Goal: Find specific page/section: Find specific page/section

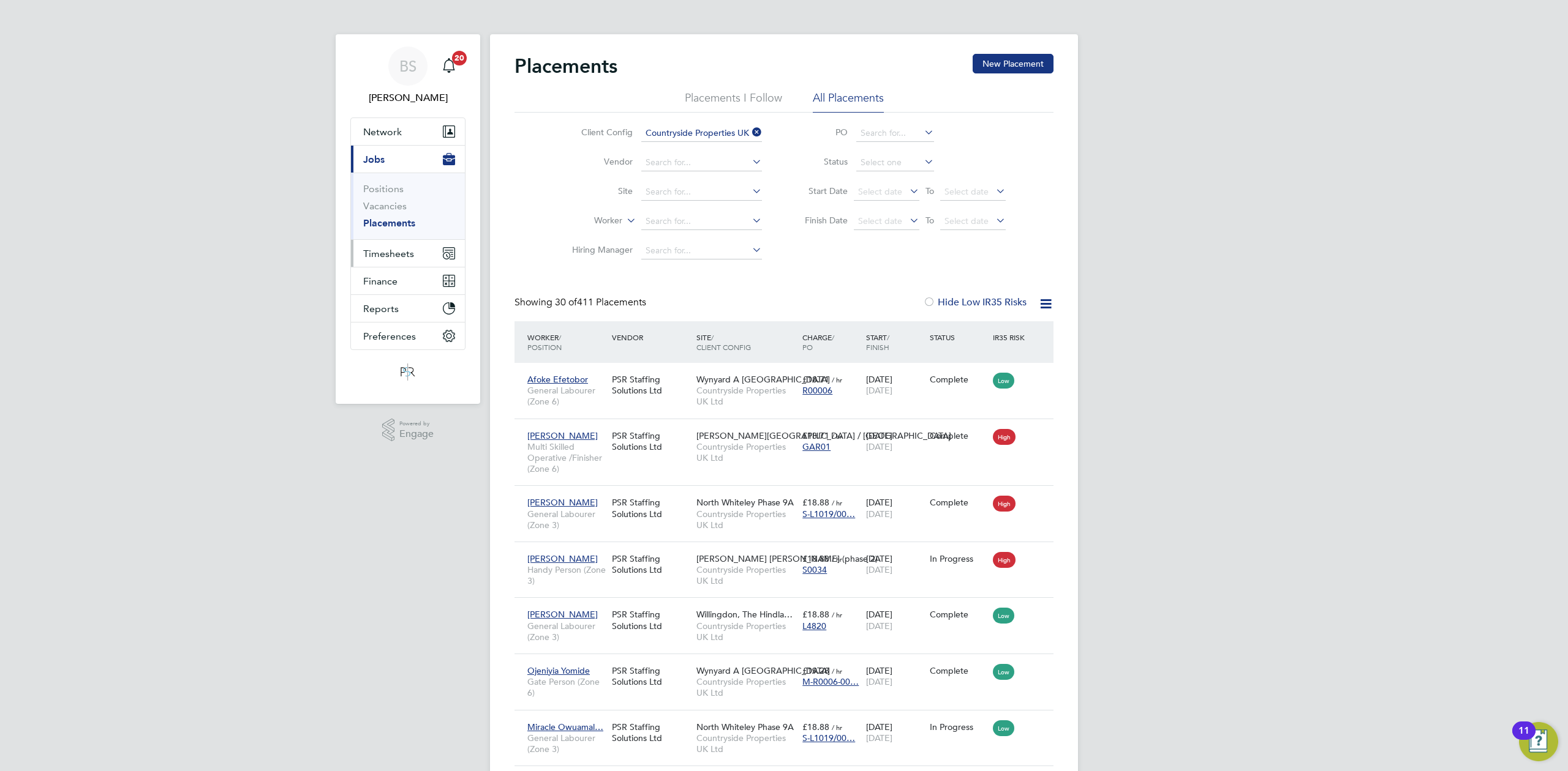
click at [380, 257] on span "Timesheets" at bounding box center [388, 253] width 51 height 12
click at [750, 126] on icon at bounding box center [750, 131] width 0 height 17
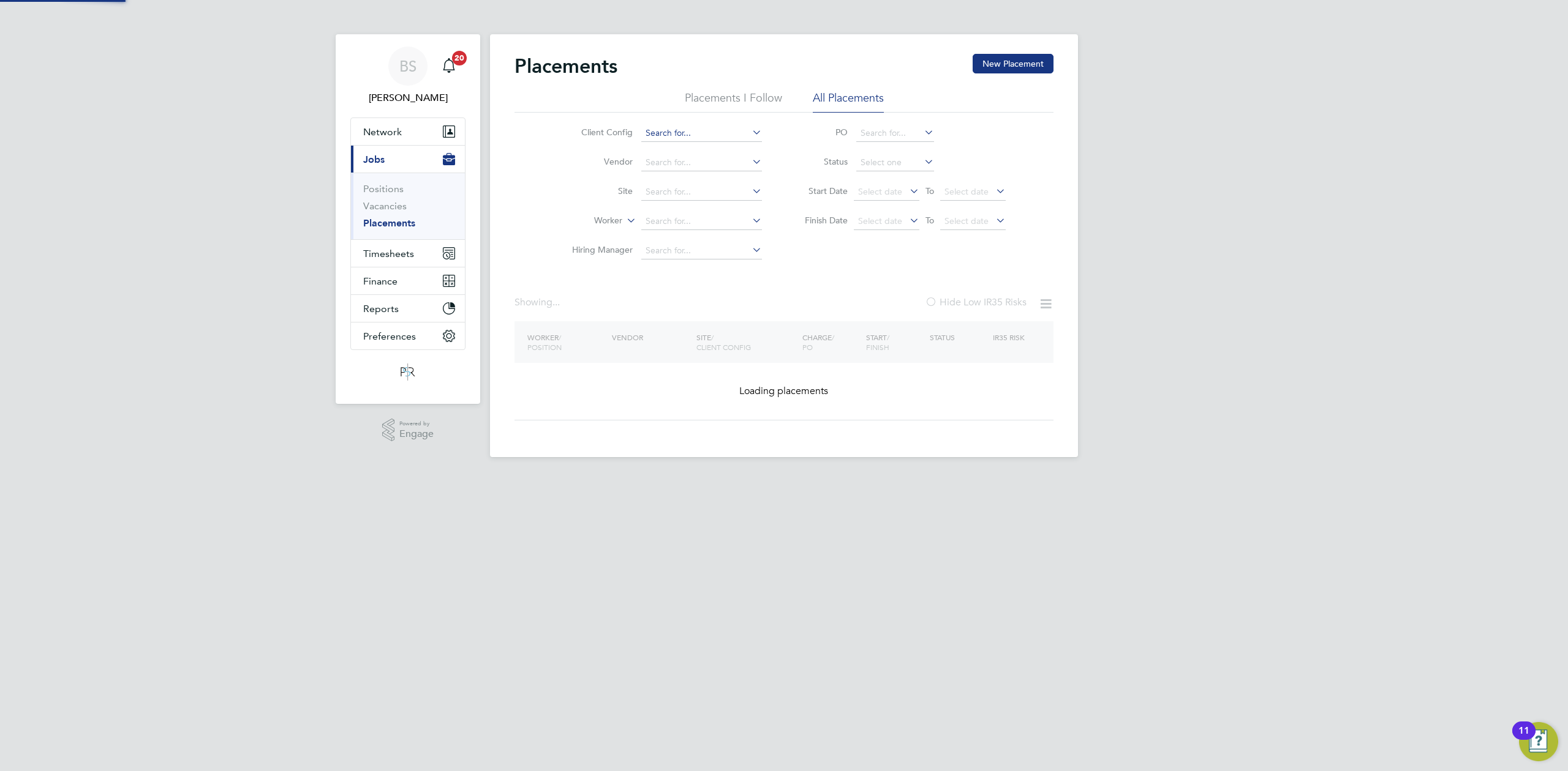
click at [731, 130] on input at bounding box center [702, 133] width 121 height 17
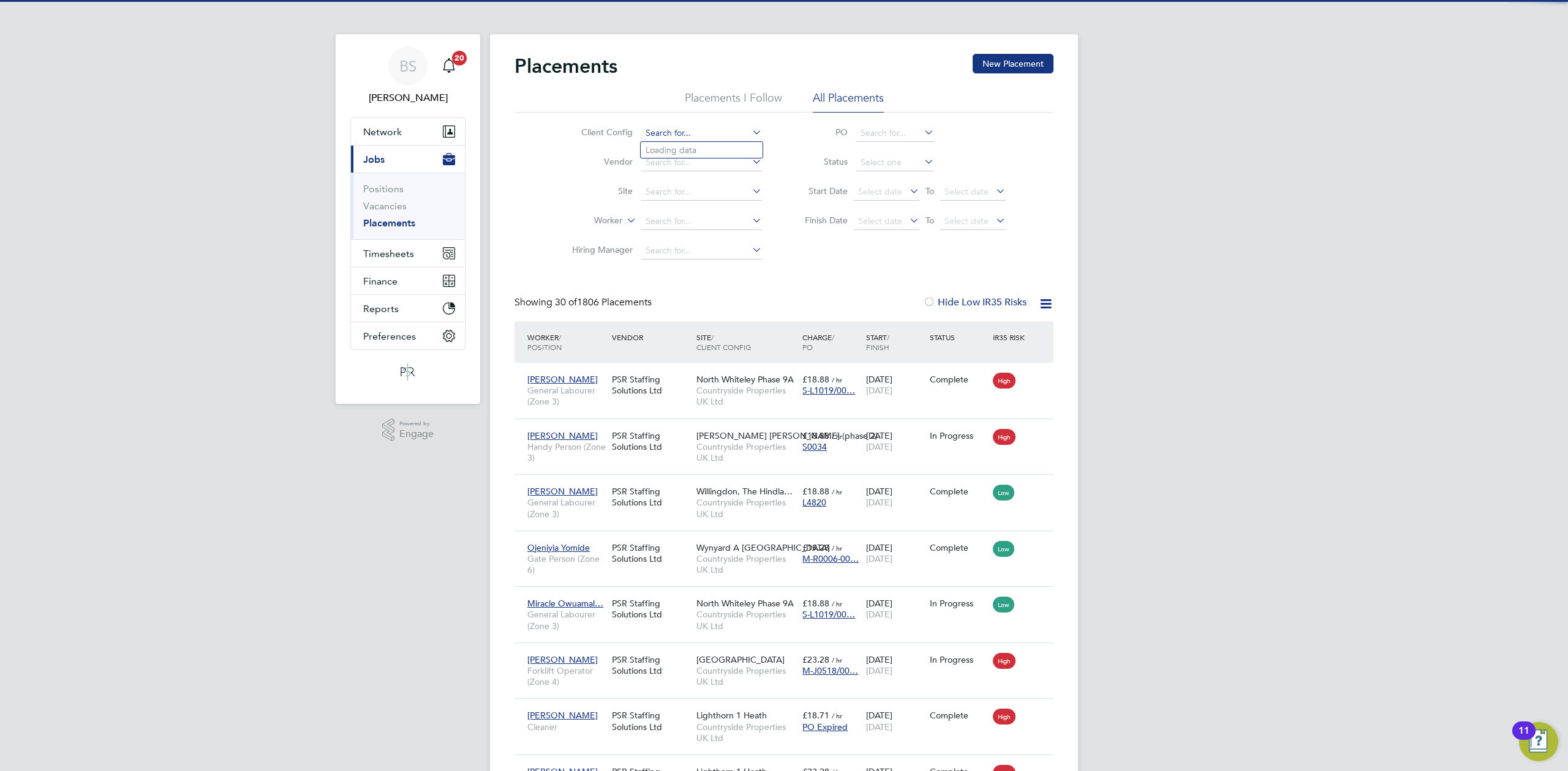
type input "d"
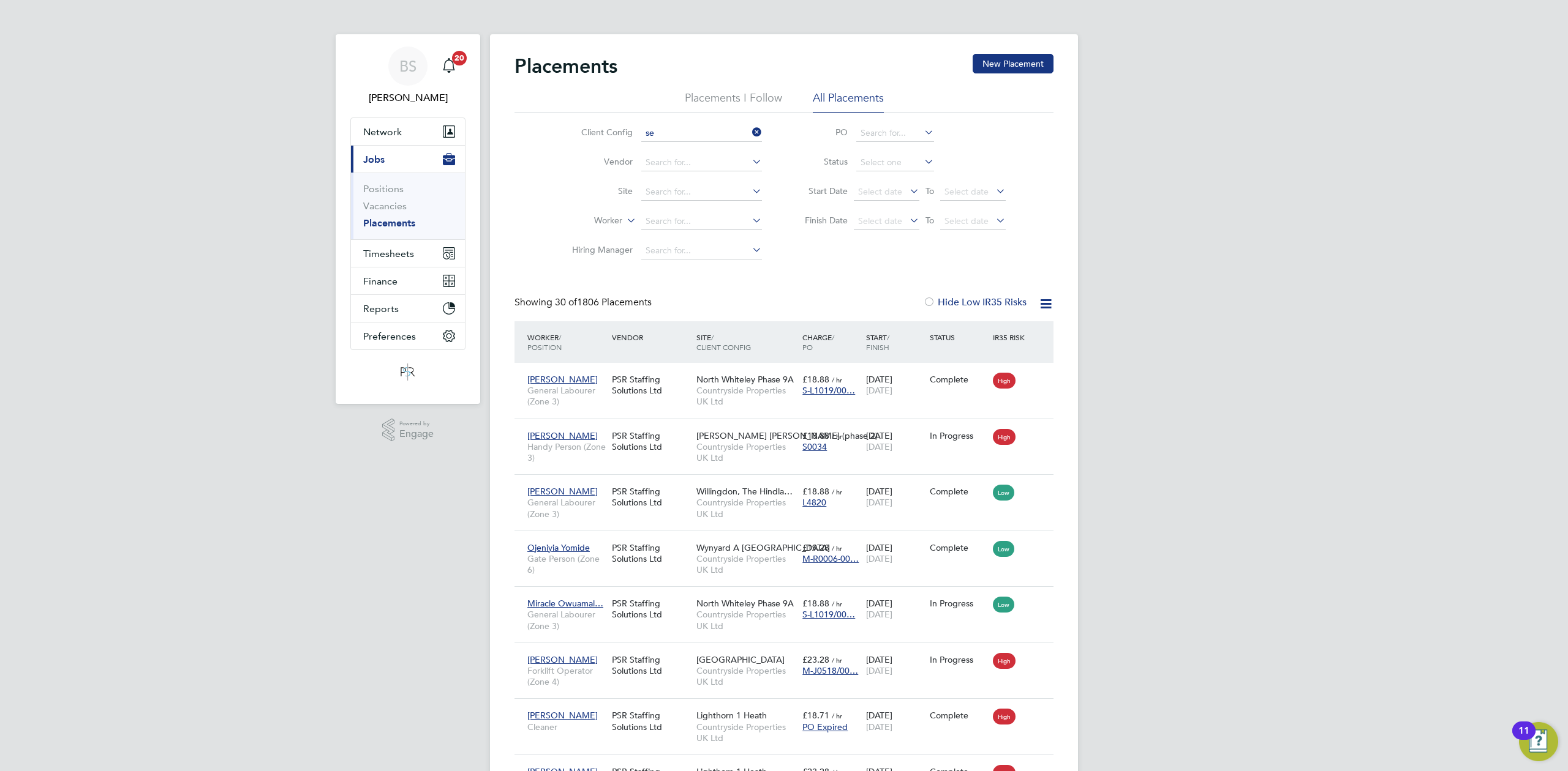
click at [768, 186] on li "Se ddon Construction Limited" at bounding box center [757, 183] width 233 height 16
type input "Seddon Construction Limited"
click at [376, 192] on link "Positions" at bounding box center [384, 188] width 41 height 12
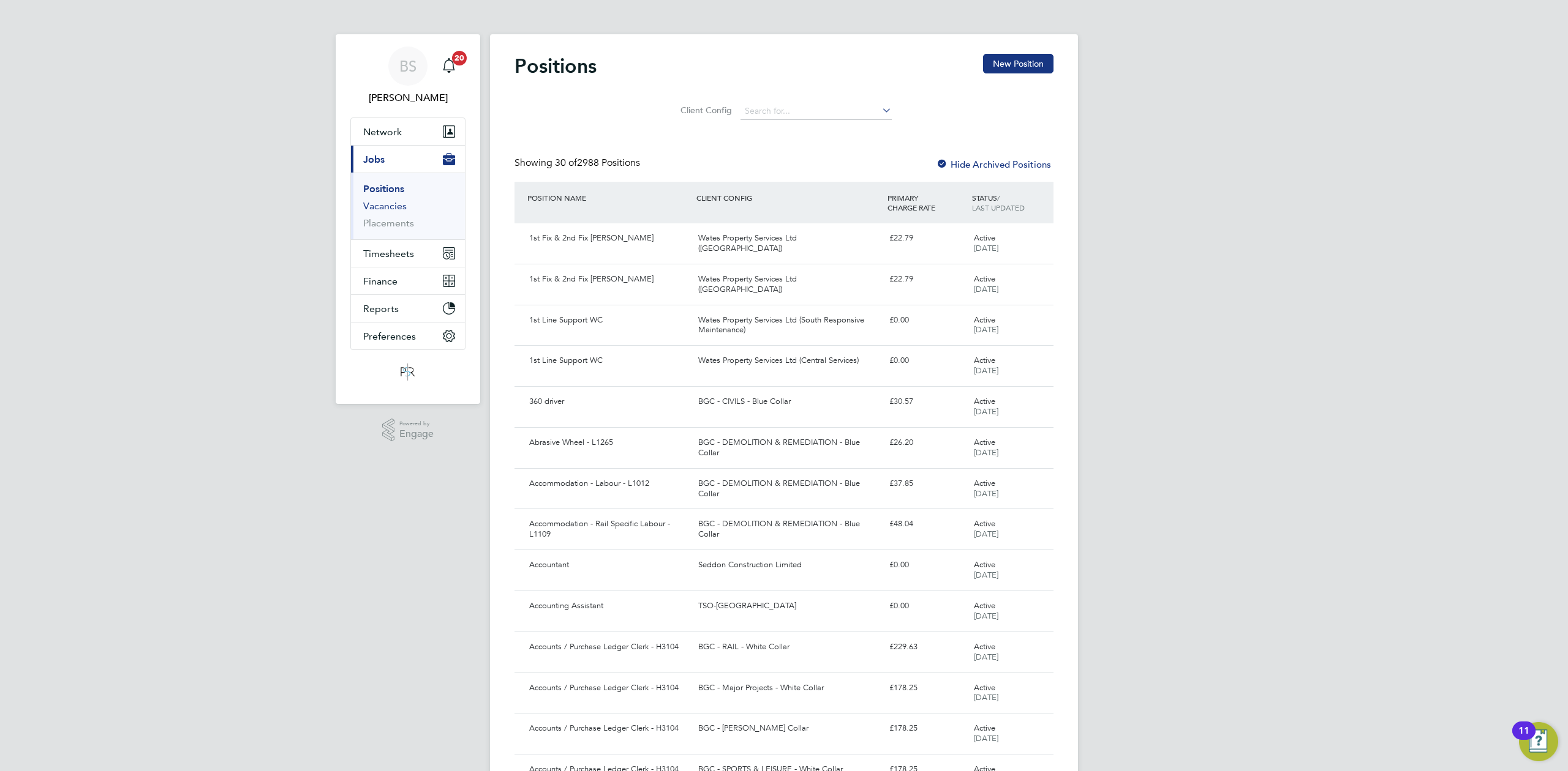
click at [399, 207] on link "Vacancies" at bounding box center [385, 205] width 43 height 12
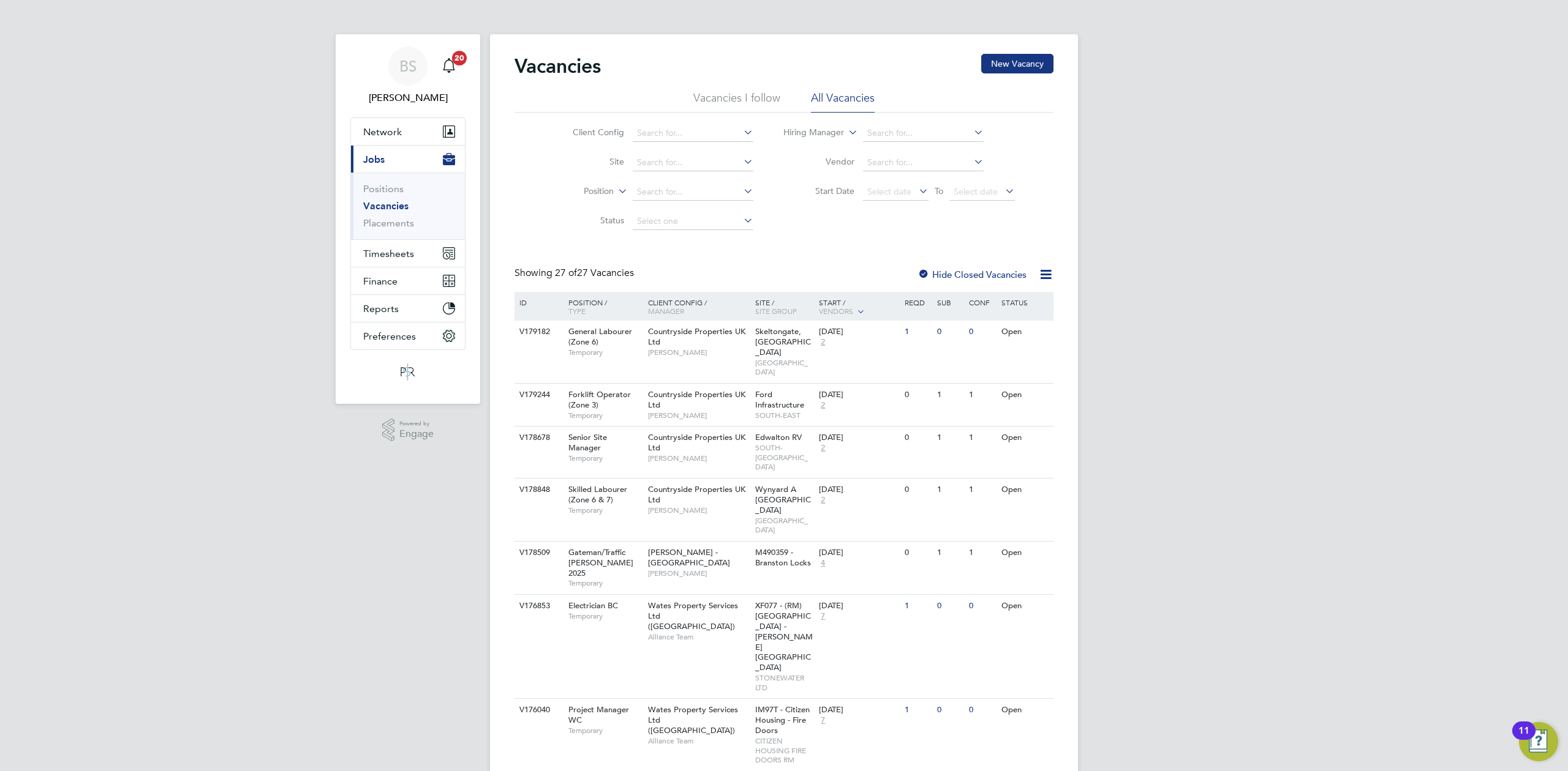
click at [641, 155] on input at bounding box center [693, 163] width 121 height 17
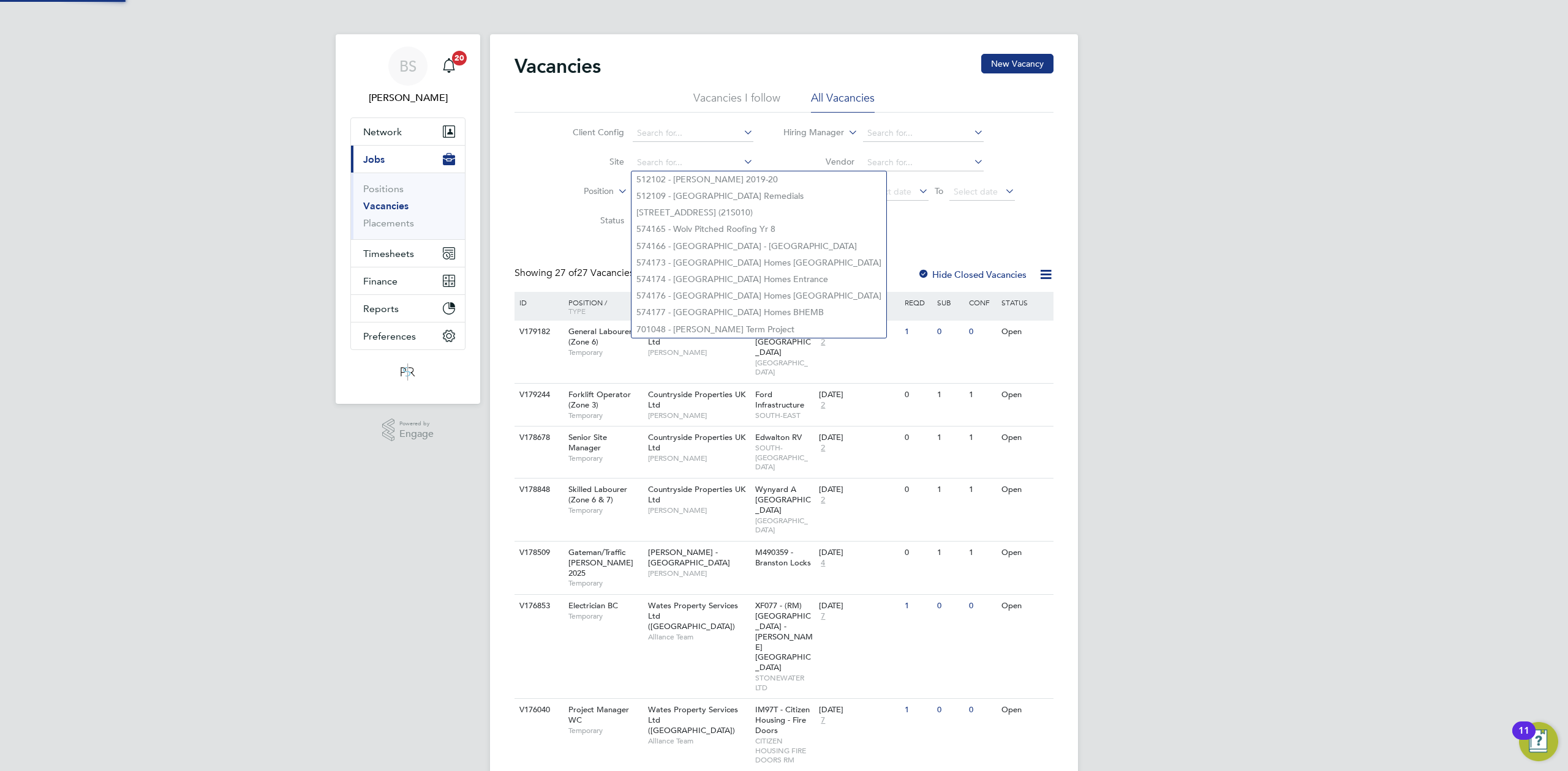
click at [586, 161] on label "Site" at bounding box center [589, 161] width 71 height 11
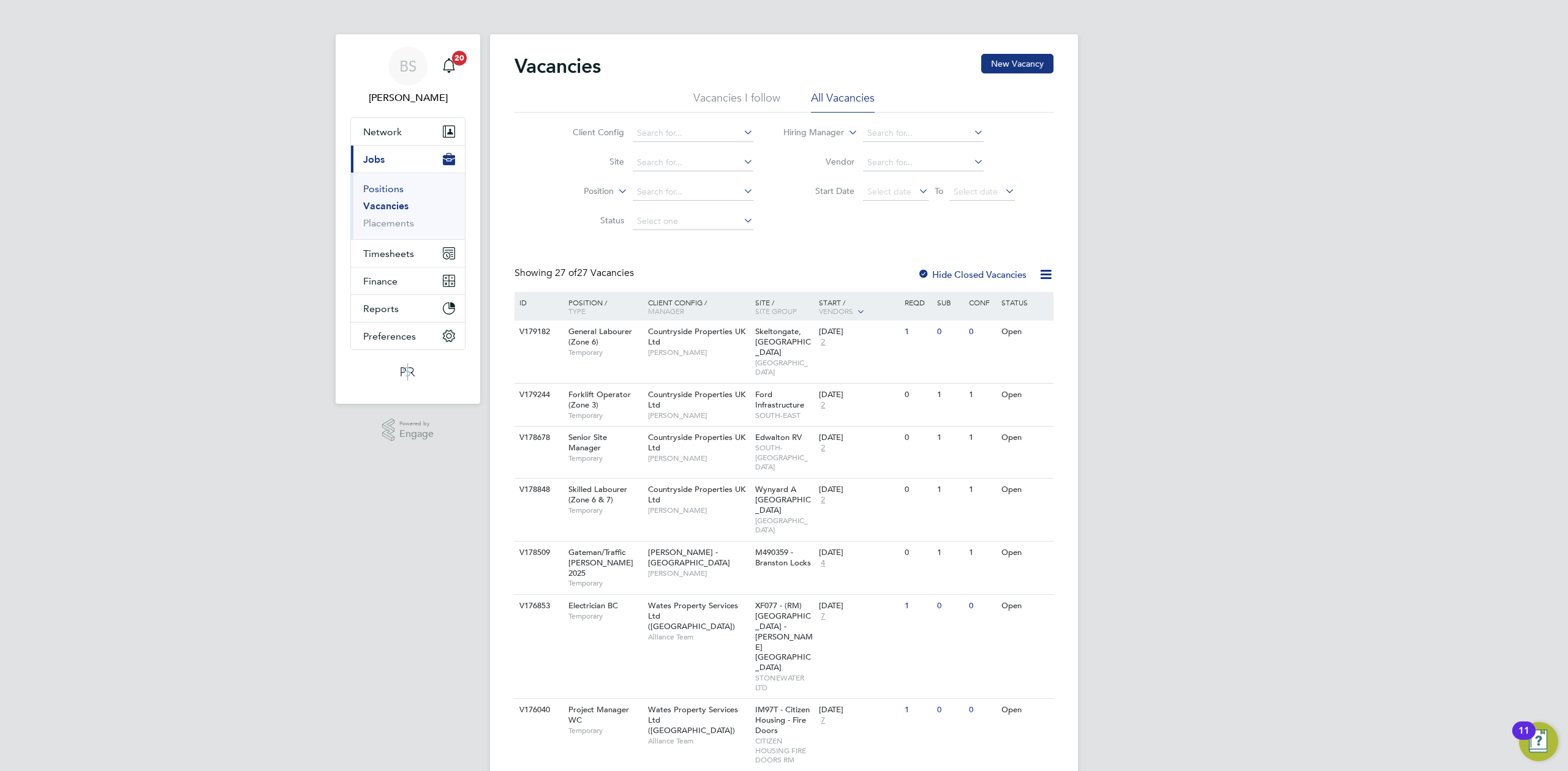
click at [385, 190] on link "Positions" at bounding box center [384, 188] width 41 height 12
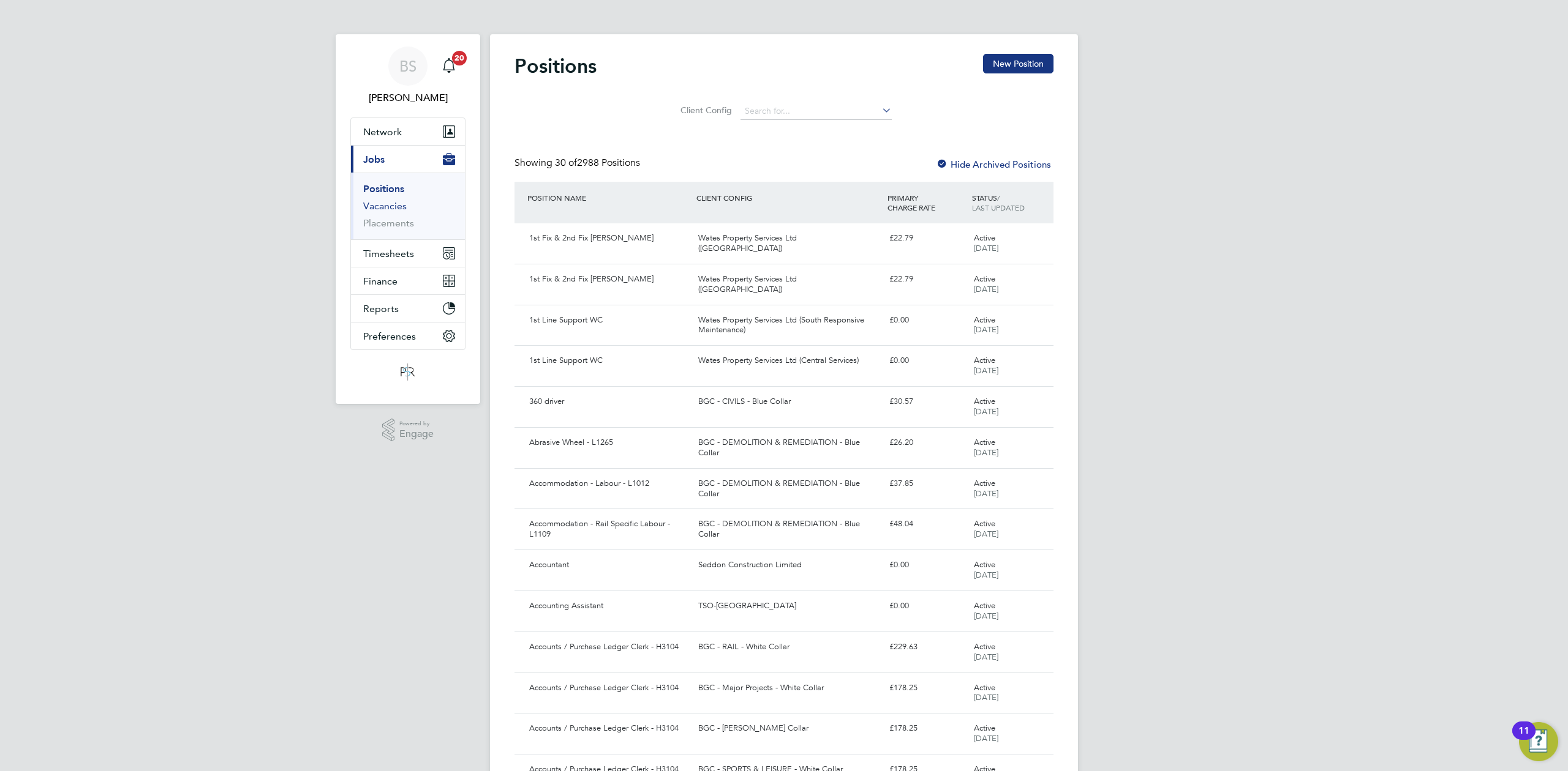
click at [390, 209] on link "Vacancies" at bounding box center [385, 205] width 43 height 12
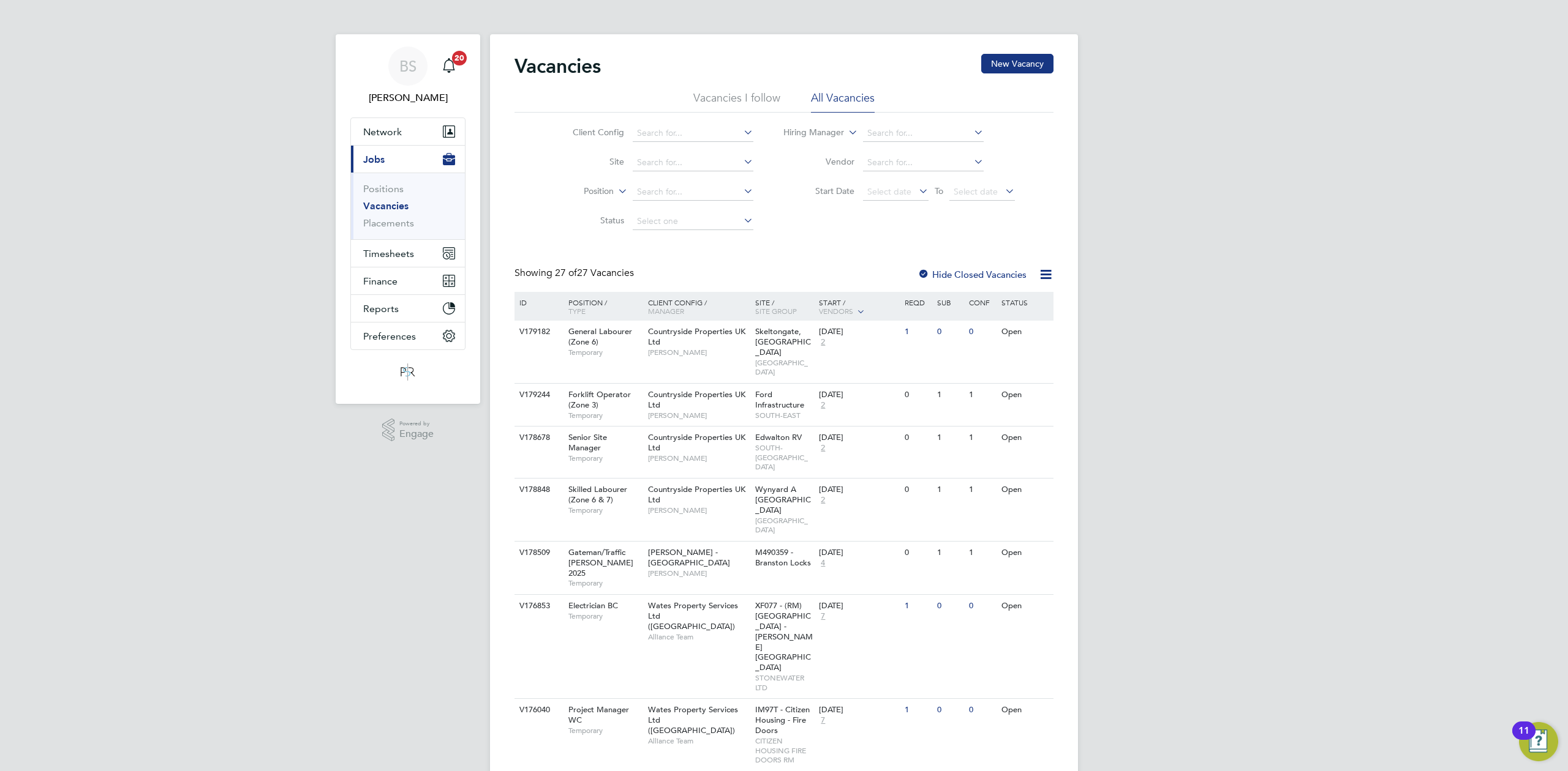
click at [616, 187] on icon at bounding box center [616, 188] width 0 height 11
click at [656, 167] on input at bounding box center [693, 163] width 121 height 17
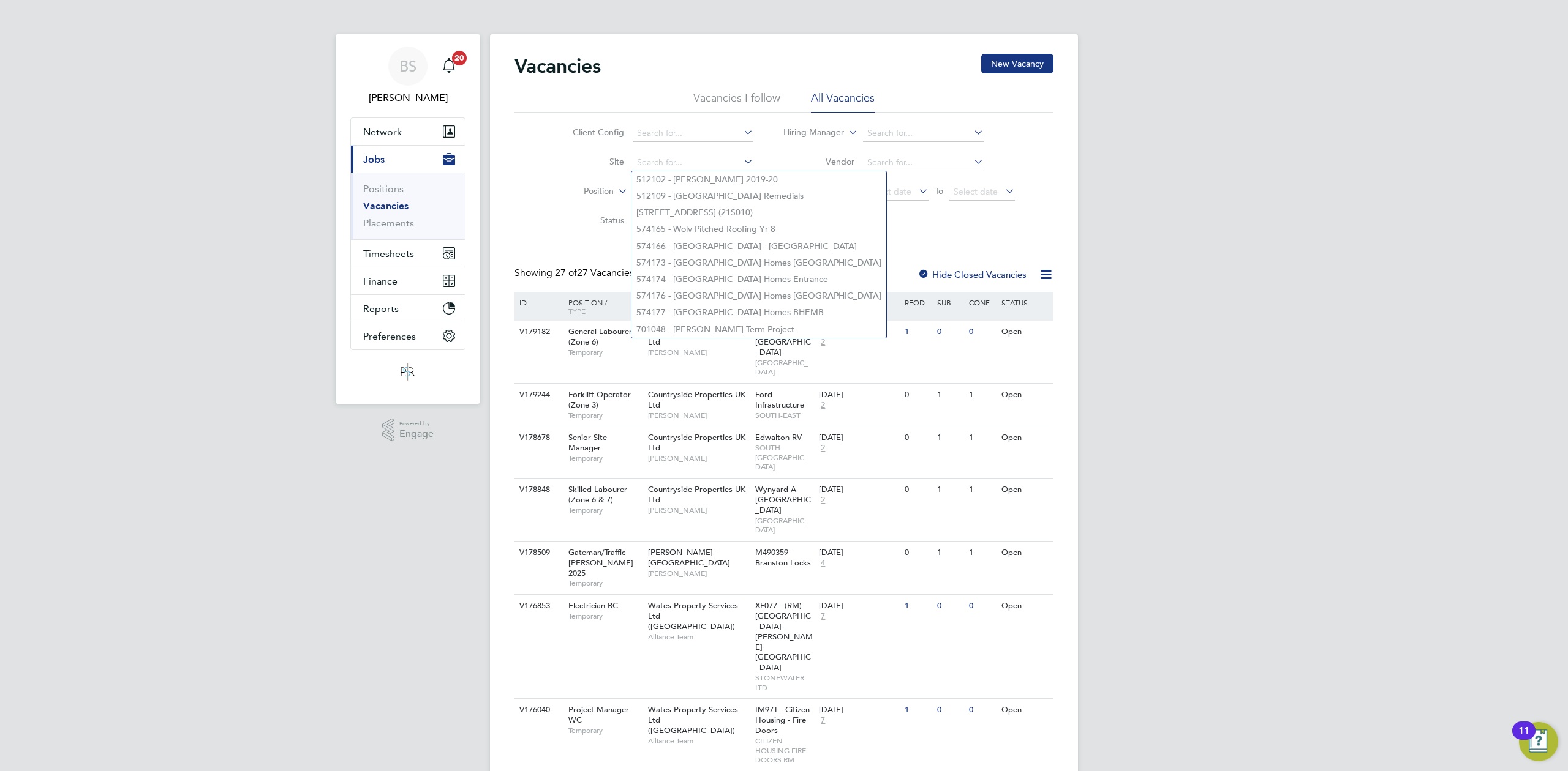
click at [546, 169] on li "Site" at bounding box center [654, 163] width 230 height 29
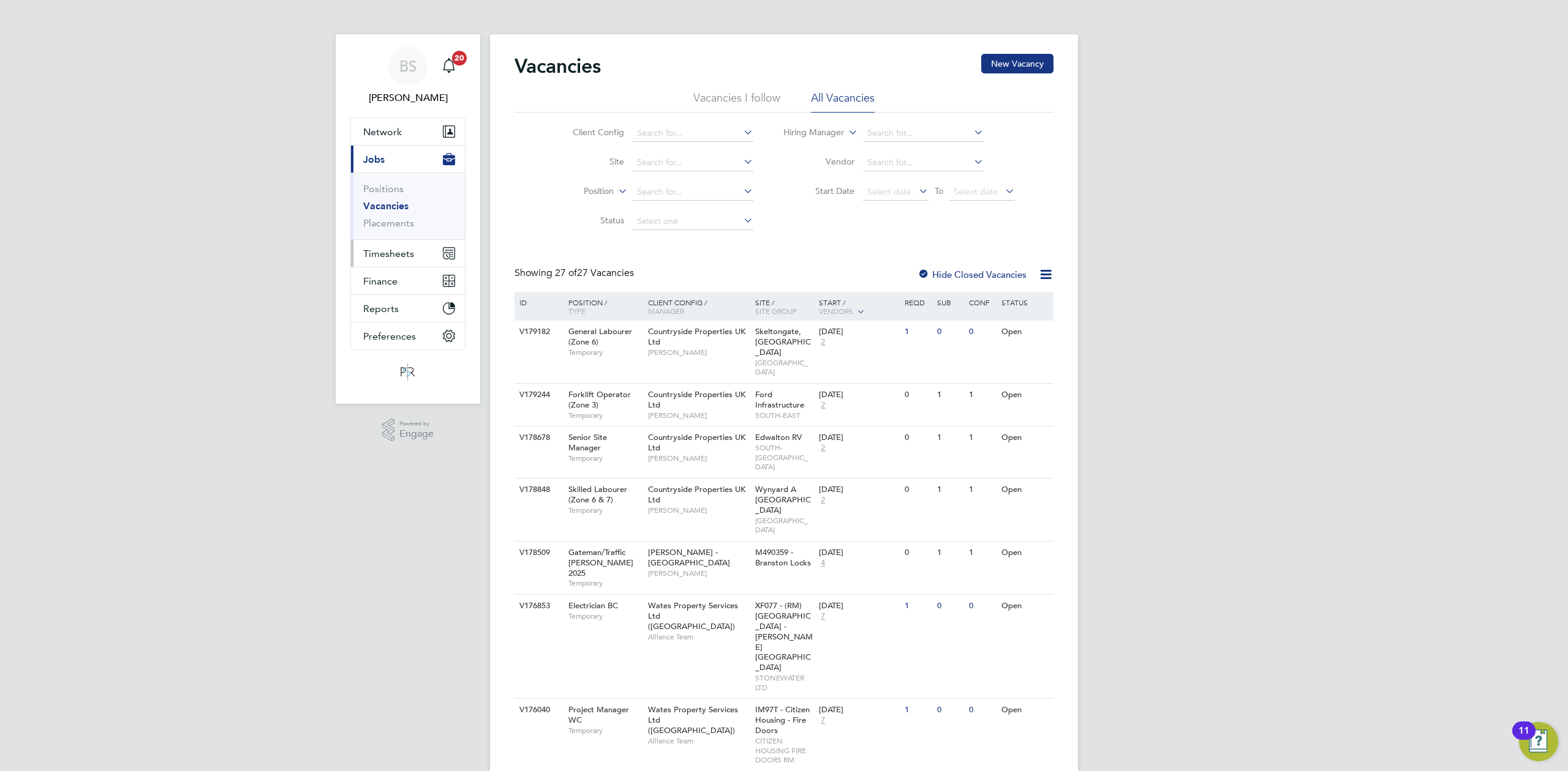
click at [383, 255] on span "Timesheets" at bounding box center [388, 253] width 51 height 12
click at [392, 165] on button "Current page: Jobs" at bounding box center [408, 159] width 114 height 27
click at [392, 204] on link "Vacancies" at bounding box center [386, 205] width 45 height 12
click at [662, 132] on input at bounding box center [693, 133] width 121 height 17
type input "[PERSON_NAME]"
